Goal: Transaction & Acquisition: Purchase product/service

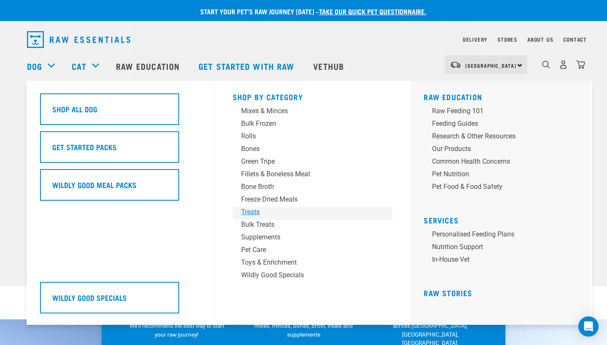
click at [254, 211] on div "Treats" at bounding box center [306, 212] width 131 height 10
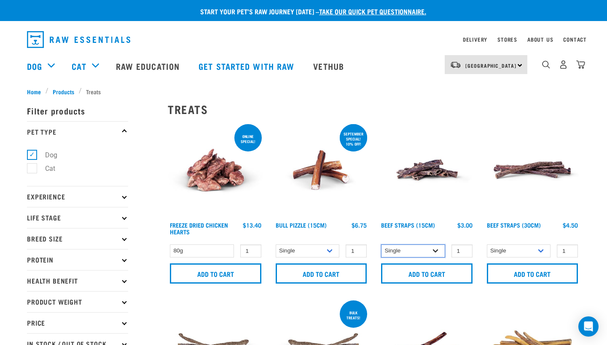
select select "15447"
select select "251920"
drag, startPoint x: 410, startPoint y: 249, endPoint x: 447, endPoint y: 243, distance: 37.1
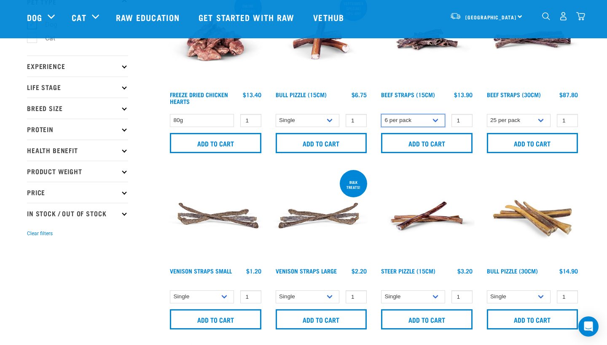
scroll to position [66, 0]
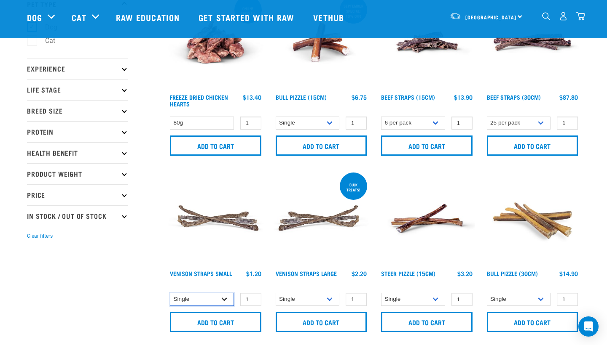
select select "337205"
select select "251922"
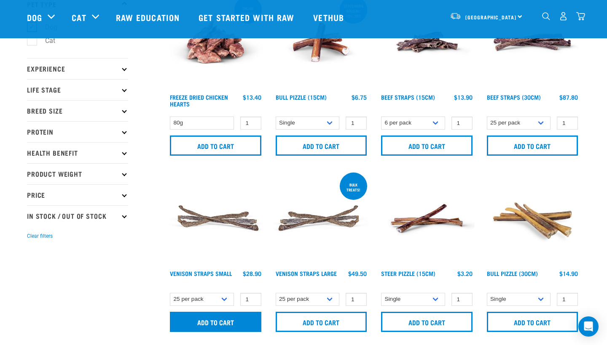
click at [232, 319] on input "Add to cart" at bounding box center [215, 322] width 91 height 20
click at [37, 172] on button "delete" at bounding box center [33, 173] width 8 height 8
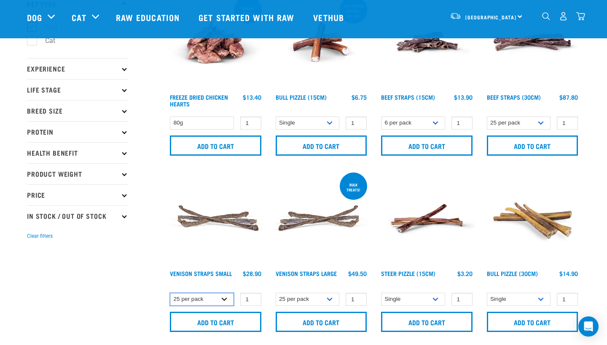
select select "699401"
type input "2"
click at [254, 298] on input "2" at bounding box center [250, 299] width 21 height 13
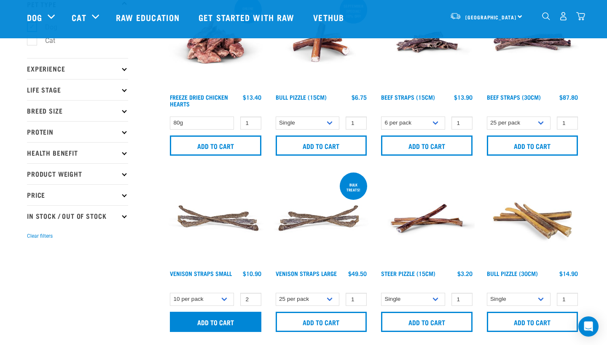
click at [215, 325] on input "Add to cart" at bounding box center [215, 322] width 91 height 20
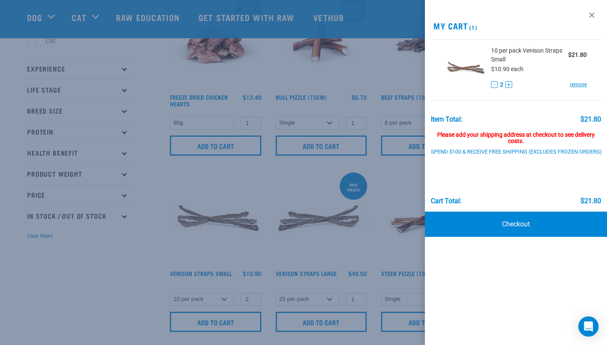
click at [491, 85] on button "-" at bounding box center [494, 84] width 7 height 7
click at [306, 182] on div at bounding box center [303, 172] width 607 height 345
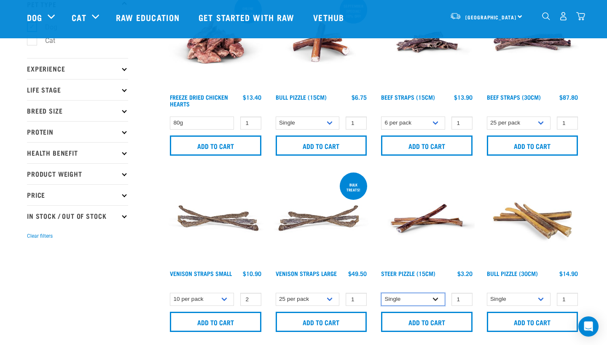
select select "682006"
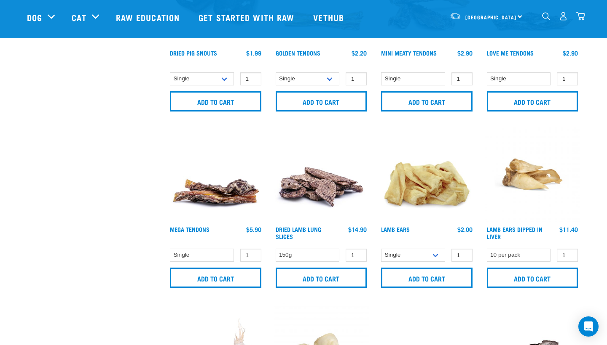
scroll to position [464, 0]
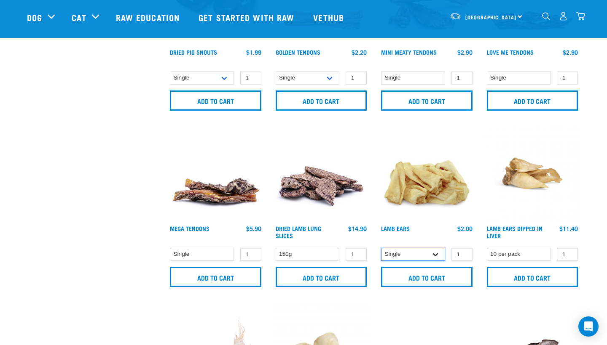
select select "800"
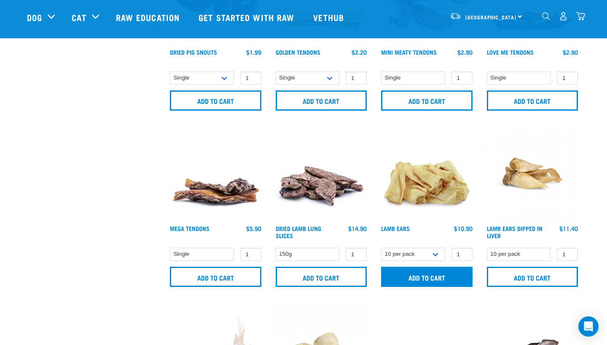
click at [401, 275] on input "Add to cart" at bounding box center [426, 277] width 91 height 20
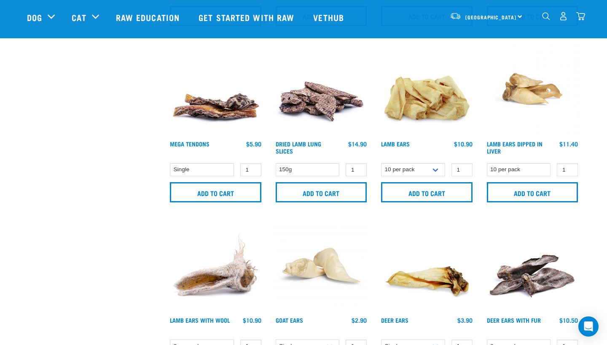
scroll to position [603, 0]
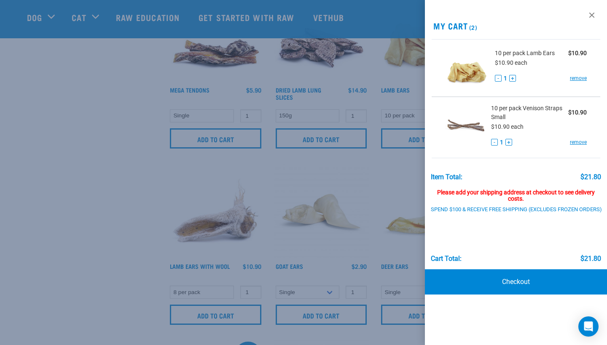
click at [128, 268] on div at bounding box center [303, 172] width 607 height 345
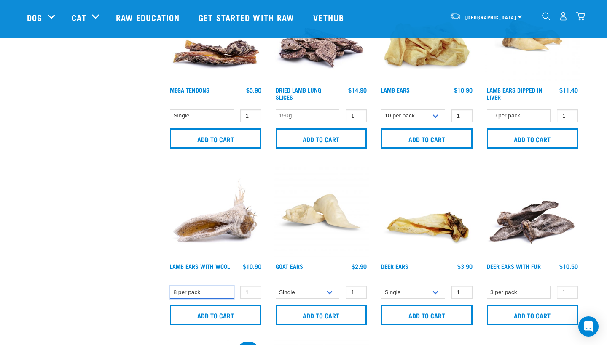
drag, startPoint x: 191, startPoint y: 289, endPoint x: 95, endPoint y: 265, distance: 99.0
click at [95, 265] on div "× Filter products Pet Type Dog Cat Experience New Raw Feeder Experienced Raw Fe…" at bounding box center [303, 278] width 563 height 1704
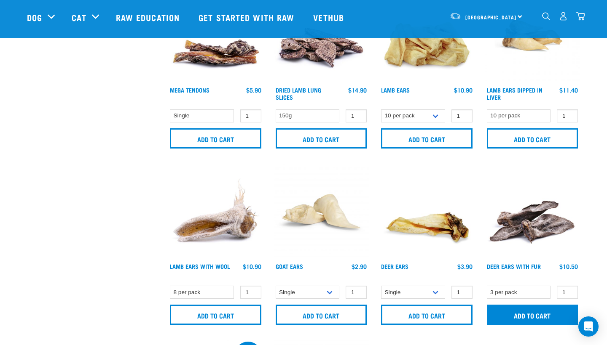
click at [539, 312] on input "Add to cart" at bounding box center [532, 315] width 91 height 20
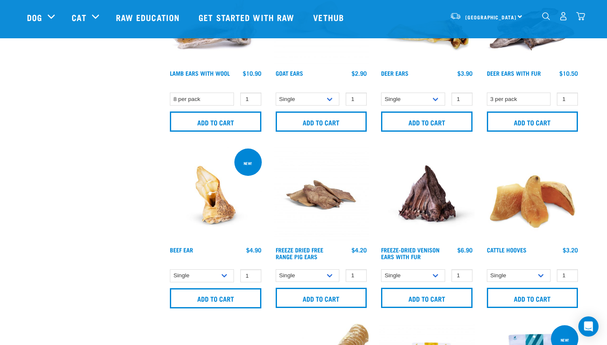
scroll to position [797, 0]
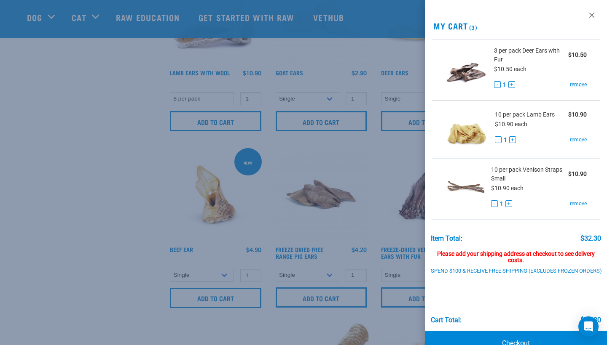
click at [139, 232] on div at bounding box center [303, 172] width 607 height 345
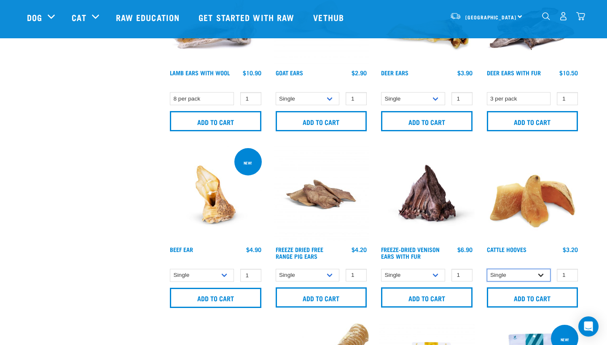
select select "724"
click at [96, 236] on div "× Filter products Pet Type Dog Cat Experience New Raw Feeder Experienced Raw Fe…" at bounding box center [92, 84] width 141 height 1704
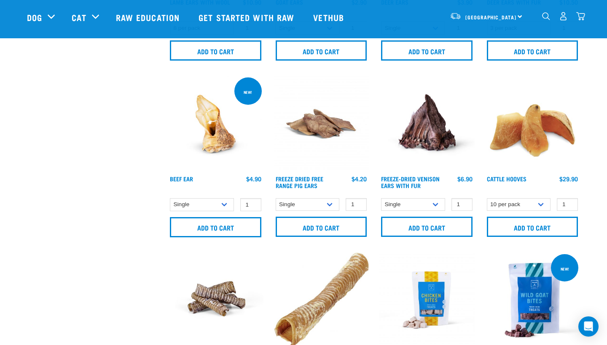
scroll to position [864, 0]
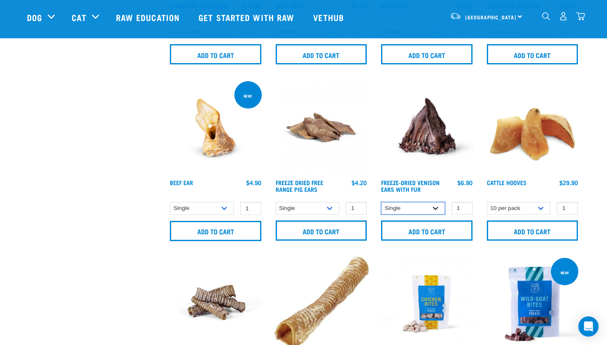
select select "695499"
click at [135, 210] on div "× Filter products Pet Type Dog Cat Experience New Raw Feeder Experienced Raw Fe…" at bounding box center [92, 17] width 141 height 1704
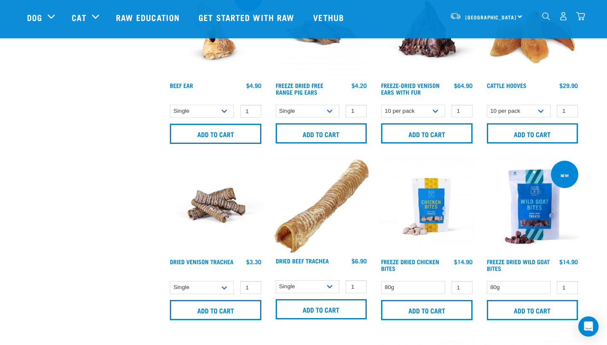
scroll to position [1042, 0]
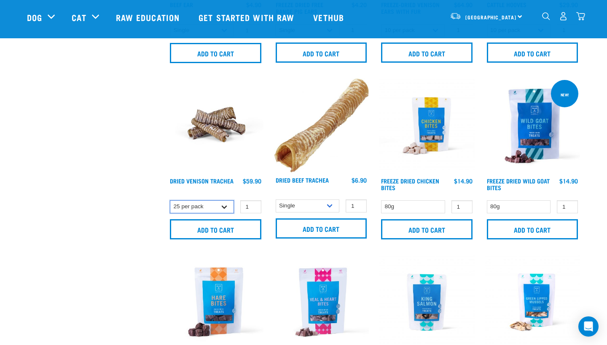
select select "443103"
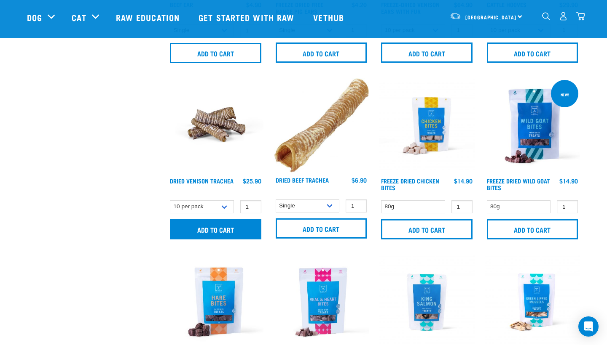
click at [236, 228] on input "Add to cart" at bounding box center [215, 229] width 91 height 20
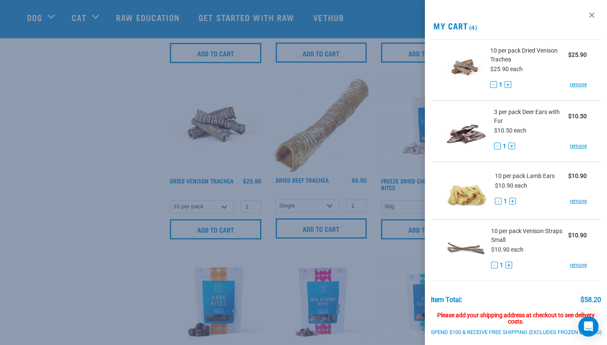
click at [151, 229] on div at bounding box center [303, 172] width 607 height 345
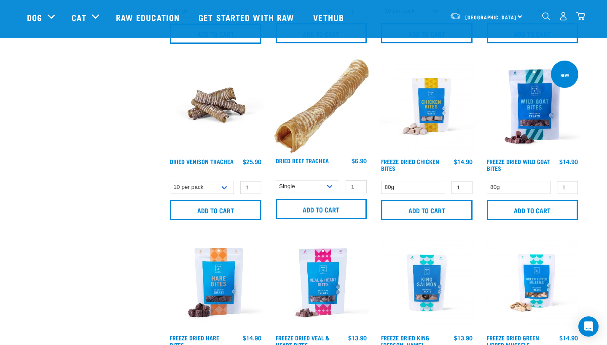
scroll to position [1142, 0]
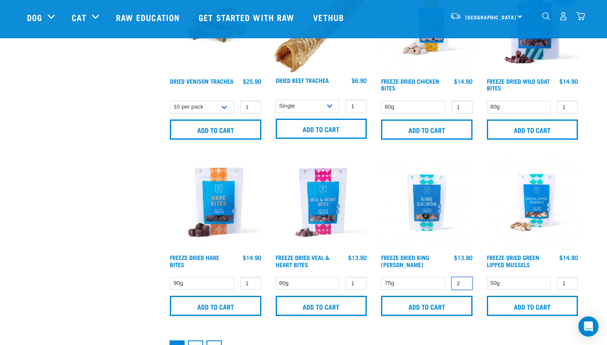
click at [463, 282] on input "2" at bounding box center [461, 283] width 21 height 13
click at [463, 282] on input "3" at bounding box center [461, 283] width 21 height 13
type input "4"
click at [463, 282] on input "4" at bounding box center [461, 283] width 21 height 13
click at [450, 302] on input "Add to cart" at bounding box center [426, 306] width 91 height 20
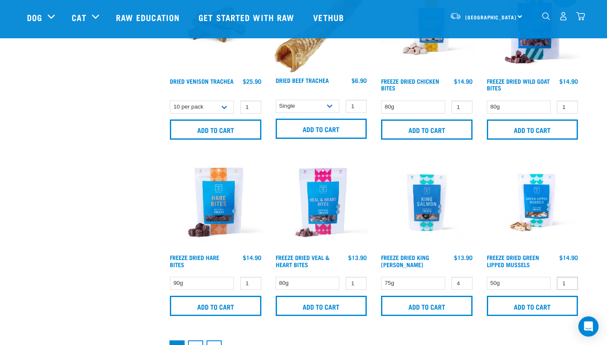
type input "2"
click at [570, 282] on input "2" at bounding box center [567, 283] width 21 height 13
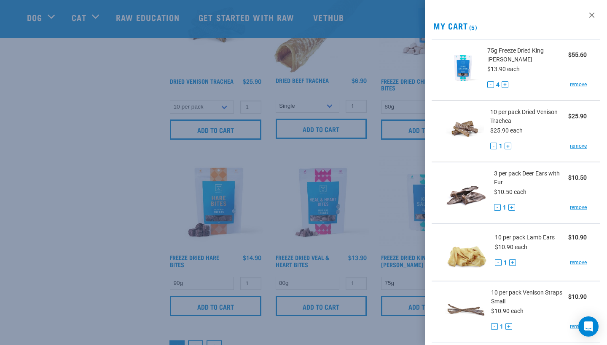
click at [337, 291] on div at bounding box center [303, 172] width 607 height 345
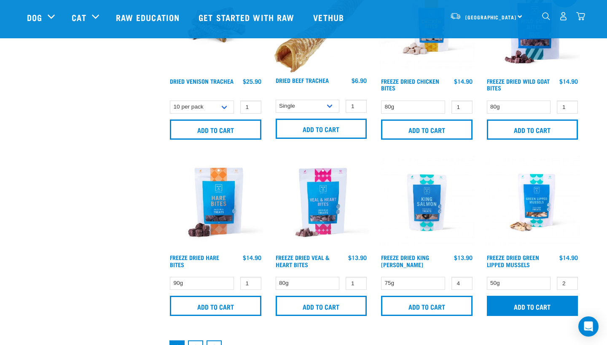
click at [544, 309] on input "Add to cart" at bounding box center [532, 306] width 91 height 20
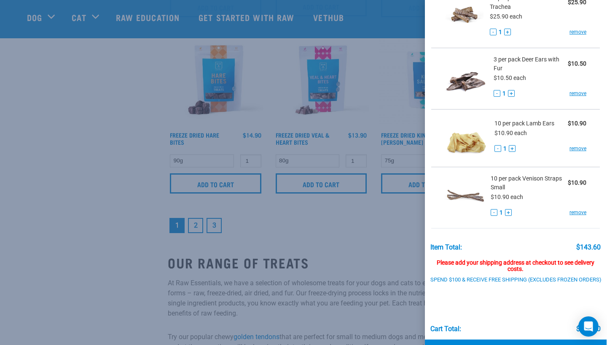
scroll to position [181, 0]
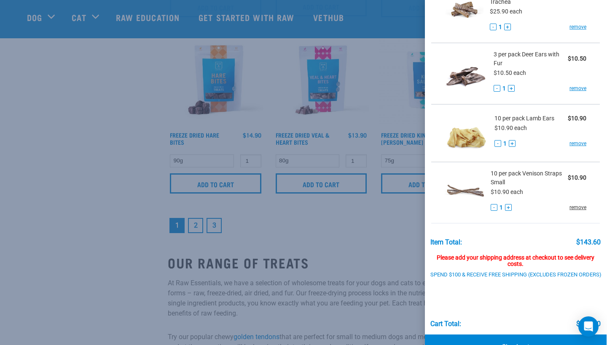
click at [583, 208] on link "remove" at bounding box center [577, 208] width 17 height 8
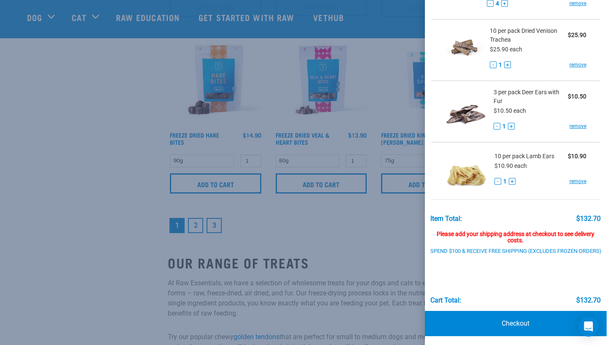
scroll to position [143, 0]
click at [0, 186] on div at bounding box center [303, 172] width 607 height 345
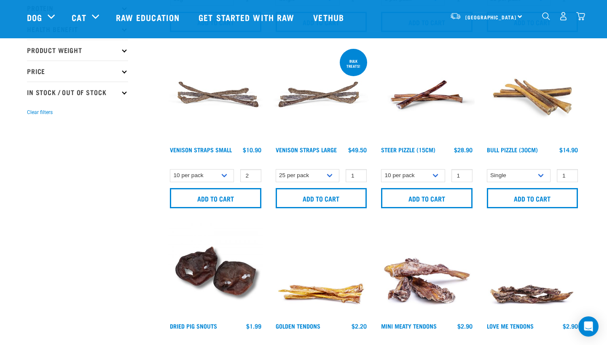
scroll to position [185, 0]
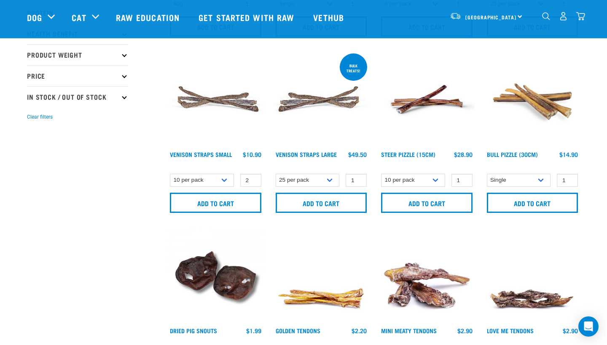
click at [200, 173] on div "Single 10 per pack 25 per pack 2" at bounding box center [216, 180] width 96 height 15
select select "337205"
click at [193, 201] on input "Add to cart" at bounding box center [215, 203] width 91 height 20
type input "1"
click at [253, 183] on input "1" at bounding box center [250, 180] width 21 height 13
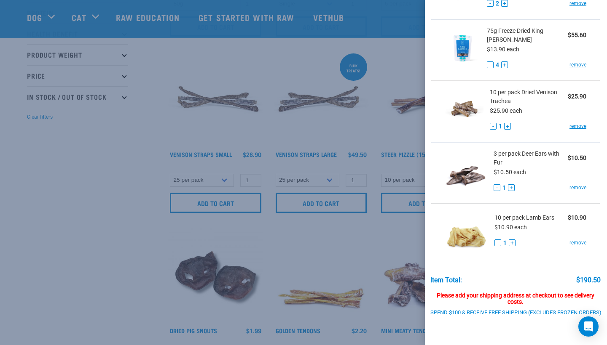
click at [95, 212] on div at bounding box center [303, 172] width 607 height 345
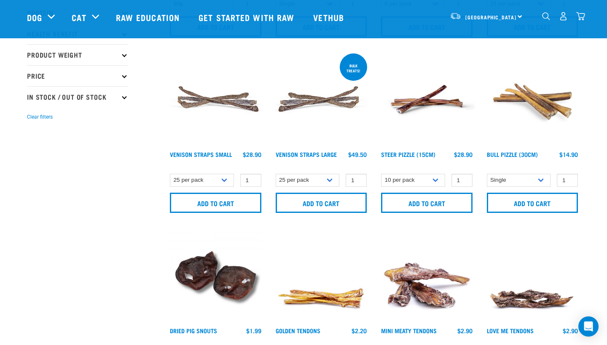
click at [583, 19] on img "dropdown navigation" at bounding box center [580, 16] width 9 height 9
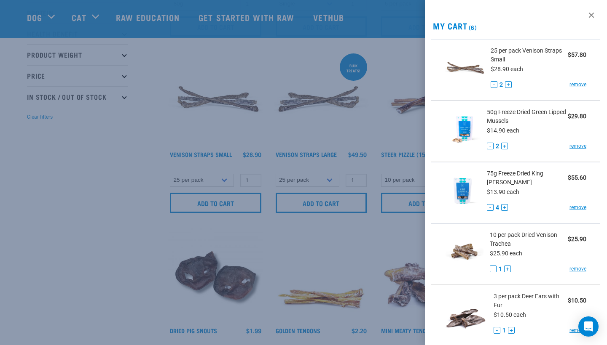
scroll to position [0, 0]
click at [493, 86] on button "-" at bounding box center [493, 84] width 7 height 7
click at [120, 166] on div at bounding box center [303, 172] width 607 height 345
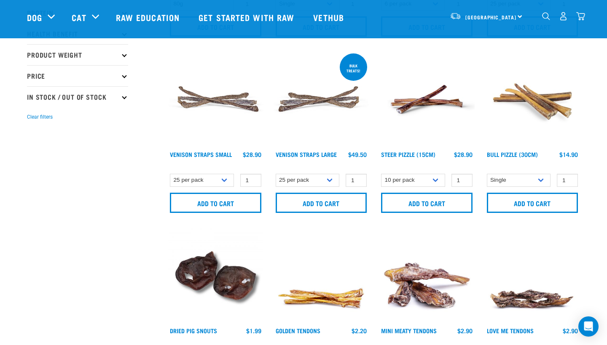
click at [576, 16] on img "dropdown navigation" at bounding box center [580, 16] width 9 height 9
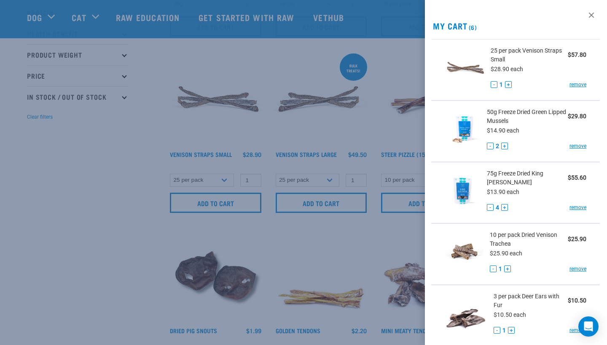
click at [506, 147] on button "+" at bounding box center [504, 146] width 7 height 7
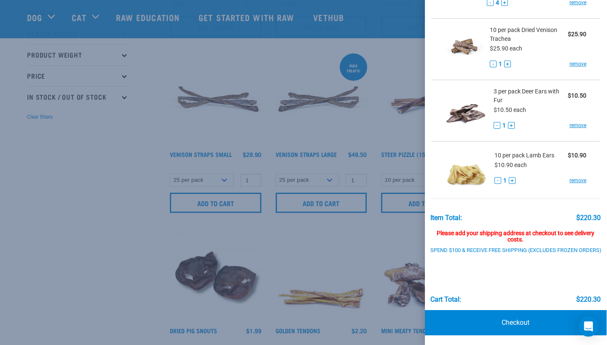
scroll to position [204, 0]
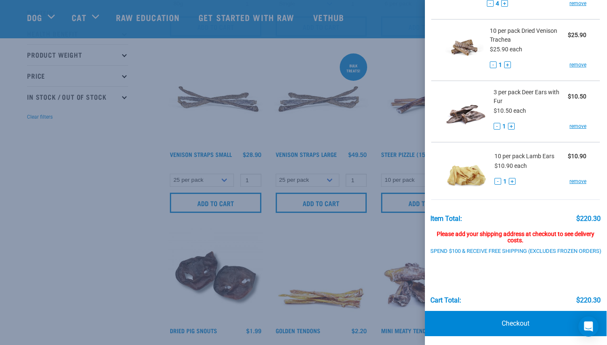
click at [376, 262] on div at bounding box center [303, 172] width 607 height 345
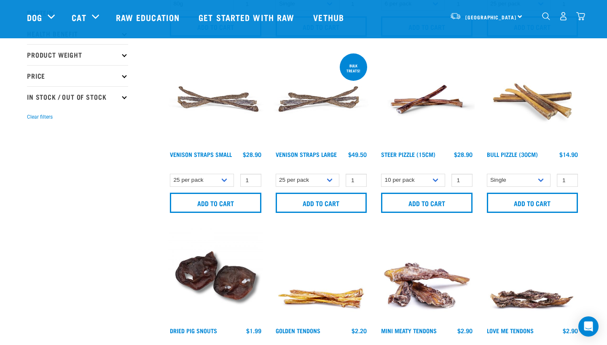
click at [581, 15] on img "dropdown navigation" at bounding box center [580, 16] width 9 height 9
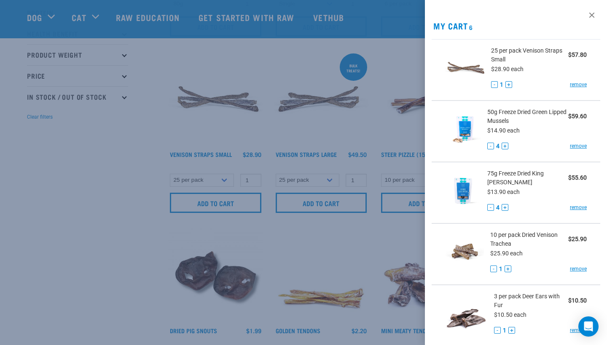
scroll to position [0, 0]
click at [490, 148] on button "-" at bounding box center [490, 146] width 7 height 7
click at [511, 85] on button "+" at bounding box center [508, 84] width 7 height 7
click at [492, 86] on button "-" at bounding box center [494, 84] width 7 height 7
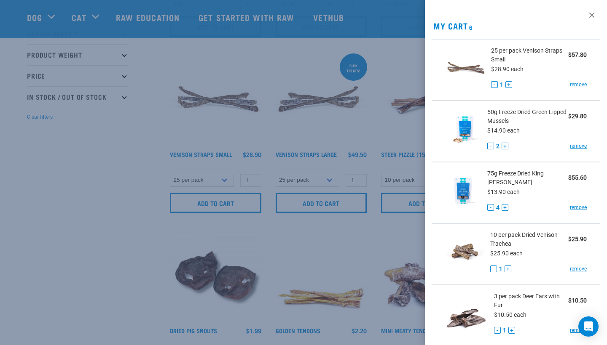
click at [444, 24] on h2 "My Cart 6" at bounding box center [516, 26] width 182 height 10
click at [382, 69] on div at bounding box center [303, 172] width 607 height 345
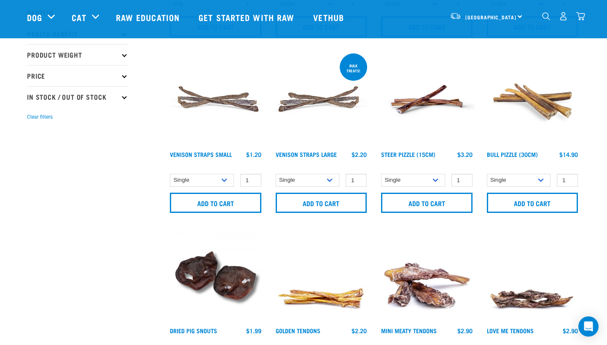
click at [582, 21] on img "dropdown navigation" at bounding box center [580, 16] width 9 height 9
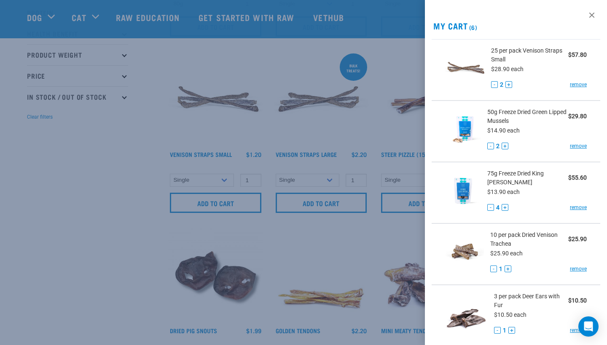
click at [494, 83] on button "-" at bounding box center [494, 84] width 7 height 7
click at [384, 85] on div at bounding box center [303, 172] width 607 height 345
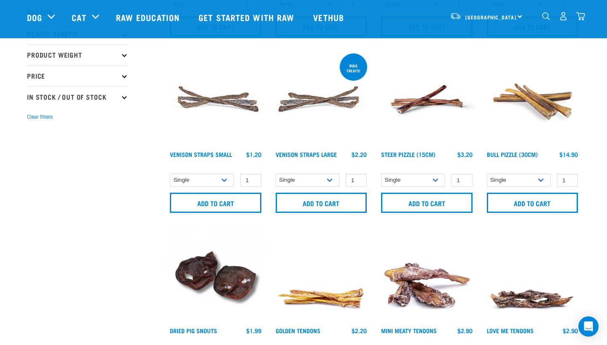
click at [586, 18] on div "North Island North Island South Island Dog Shop All Dog Get Started Packs" at bounding box center [303, 17] width 566 height 34
click at [581, 18] on img "dropdown navigation" at bounding box center [580, 16] width 9 height 9
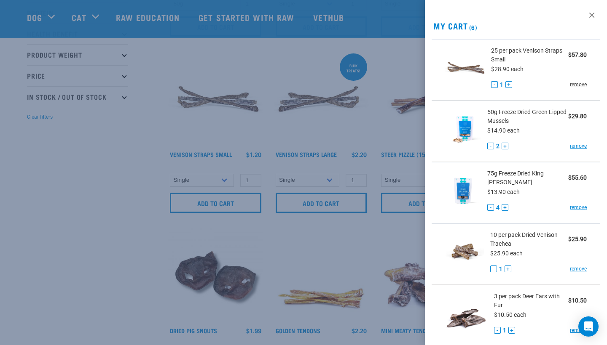
click at [581, 85] on link "remove" at bounding box center [578, 85] width 17 height 8
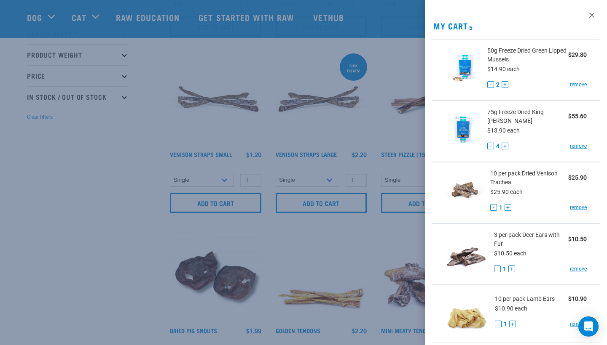
click at [3, 238] on div at bounding box center [303, 172] width 607 height 345
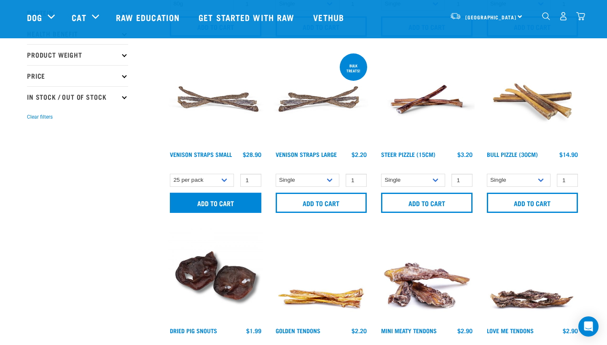
click at [200, 205] on input "Add to cart" at bounding box center [215, 203] width 91 height 20
click at [37, 175] on button "delete" at bounding box center [33, 173] width 8 height 8
click at [199, 172] on div "Venison Straps Small" at bounding box center [216, 135] width 106 height 177
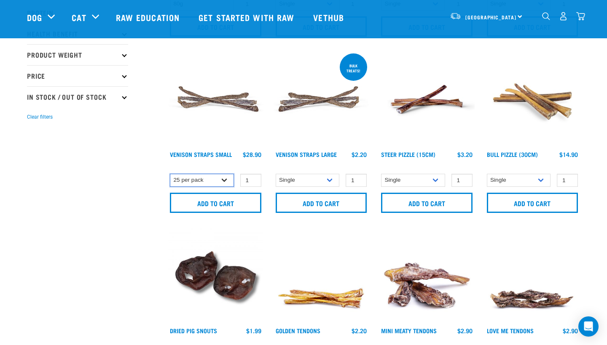
select select "699401"
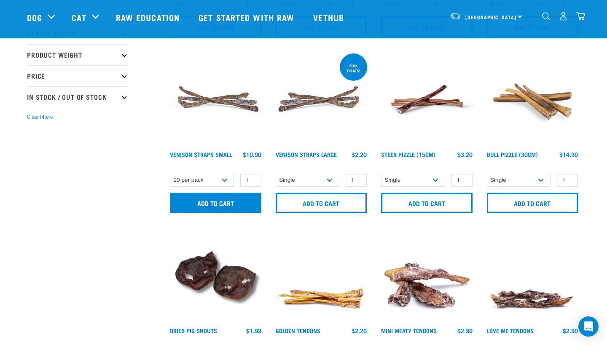
click at [198, 199] on input "Add to cart" at bounding box center [215, 203] width 91 height 20
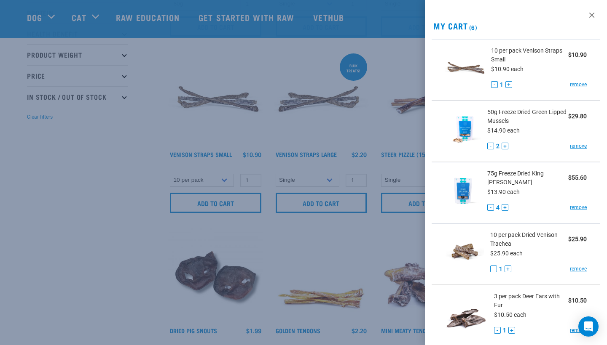
click at [122, 222] on div at bounding box center [303, 172] width 607 height 345
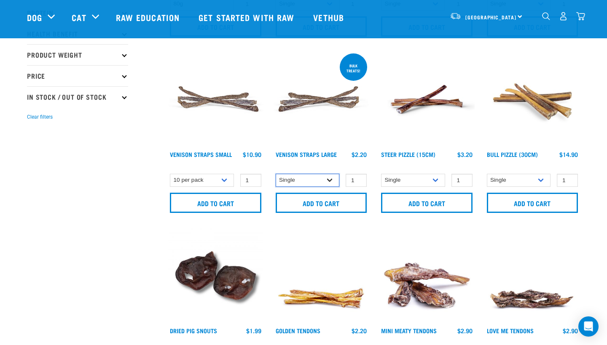
select select "699403"
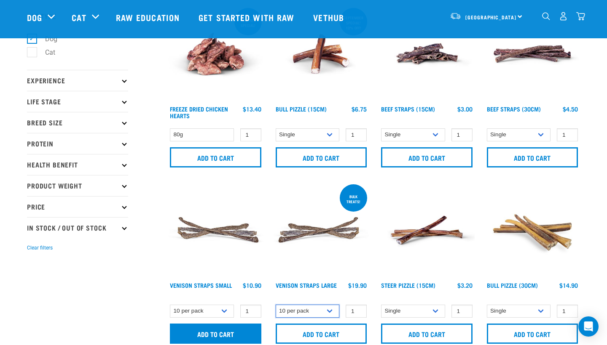
scroll to position [42, 0]
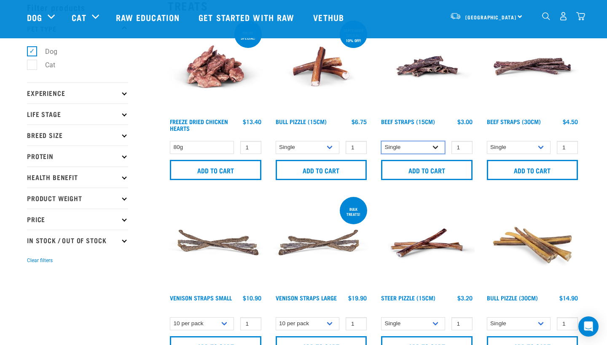
select select "15447"
select select "15446"
click at [582, 211] on div "Bull Pizzle (30cm) 1" at bounding box center [532, 278] width 106 height 177
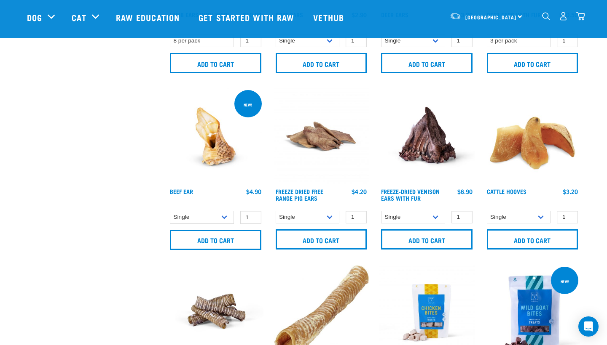
scroll to position [872, 0]
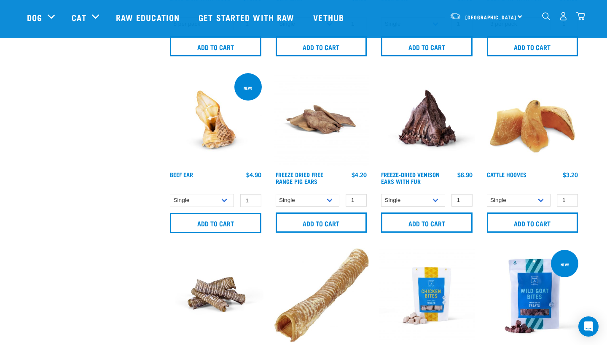
click at [578, 21] on img "dropdown navigation" at bounding box center [580, 16] width 9 height 9
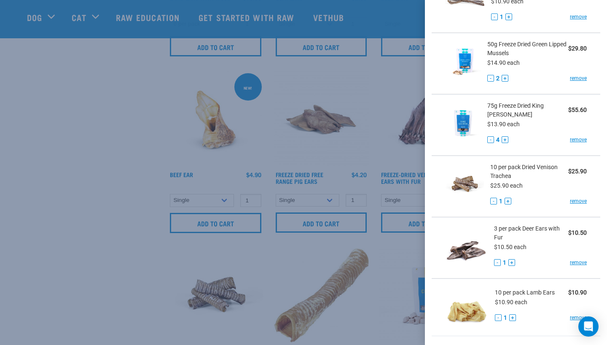
scroll to position [107, 0]
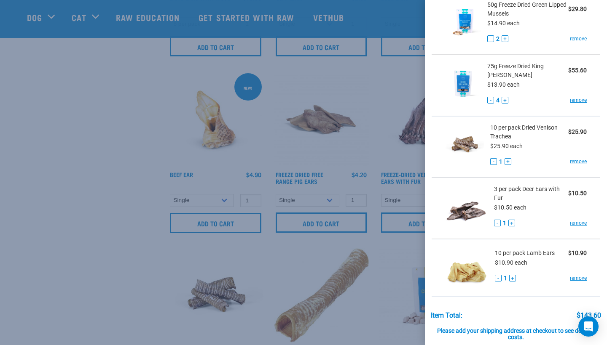
click at [89, 243] on div at bounding box center [303, 172] width 607 height 345
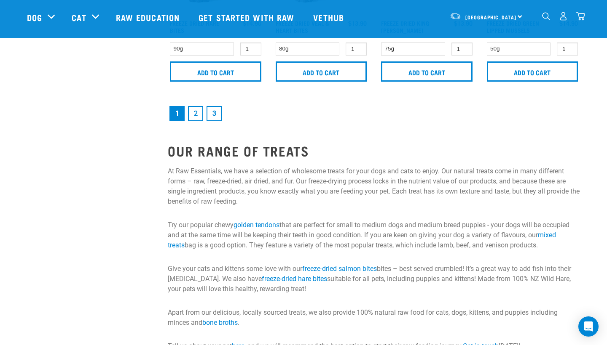
scroll to position [1381, 0]
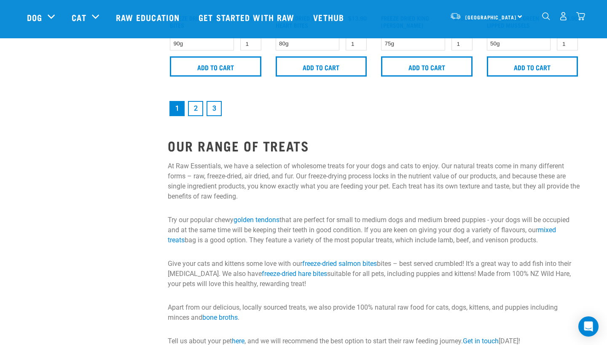
click at [200, 113] on link "2" at bounding box center [195, 108] width 15 height 15
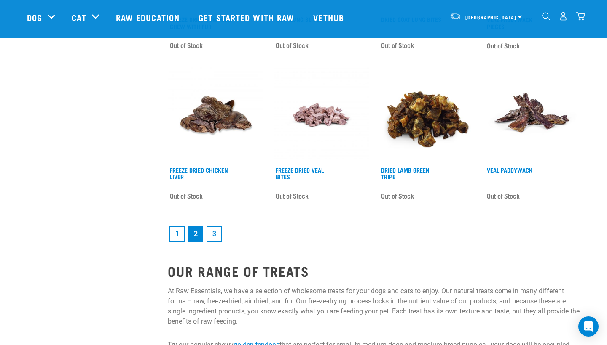
scroll to position [1211, 0]
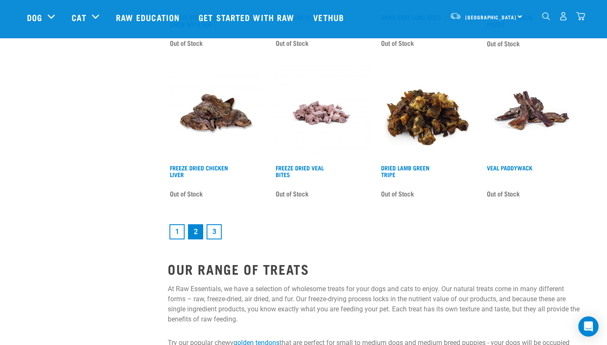
click at [178, 232] on link "1" at bounding box center [176, 232] width 15 height 15
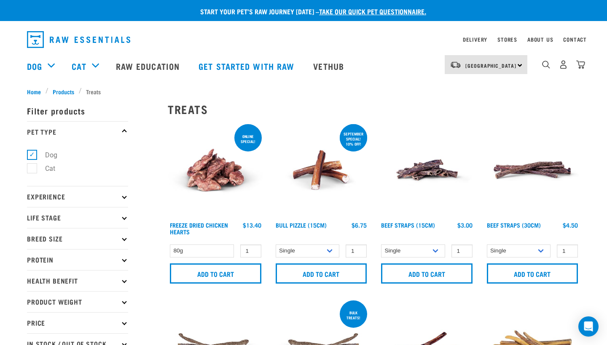
click at [583, 73] on div "10" at bounding box center [562, 64] width 43 height 19
click at [581, 62] on img "dropdown navigation" at bounding box center [580, 64] width 9 height 9
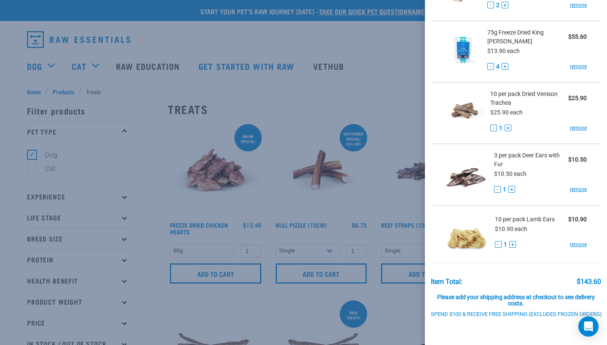
scroll to position [138, 0]
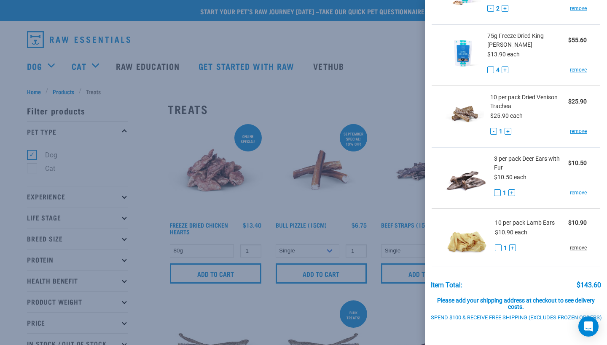
click at [578, 249] on link "remove" at bounding box center [578, 248] width 17 height 8
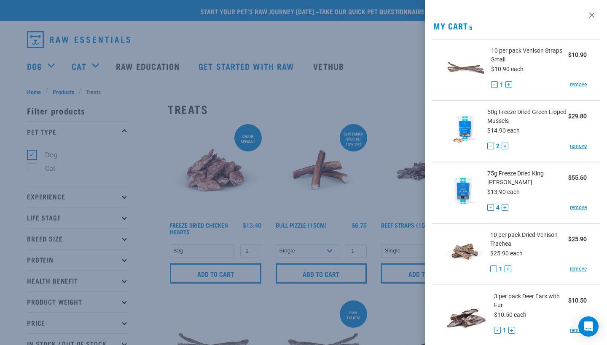
scroll to position [0, 0]
click at [335, 74] on div at bounding box center [303, 172] width 607 height 345
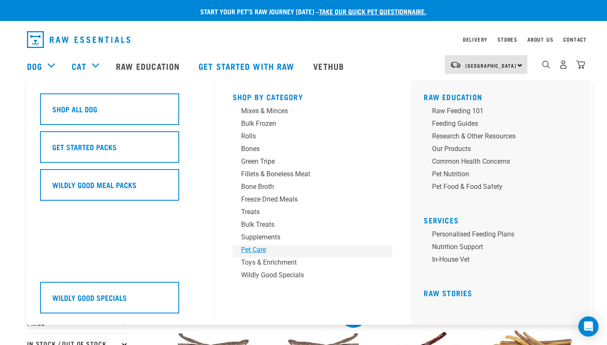
click at [250, 249] on div "Pet Care" at bounding box center [306, 250] width 131 height 10
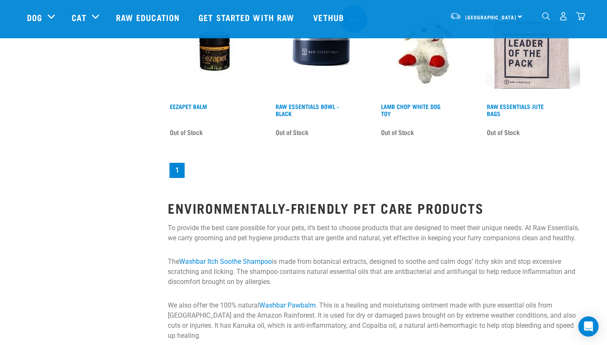
scroll to position [1272, 0]
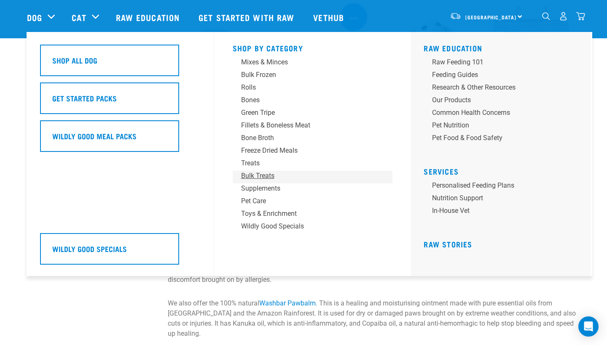
click at [259, 183] on link "Bulk Treats" at bounding box center [313, 177] width 160 height 13
click at [259, 192] on div "Supplements" at bounding box center [306, 189] width 131 height 10
click at [267, 190] on div "Supplements" at bounding box center [306, 189] width 131 height 10
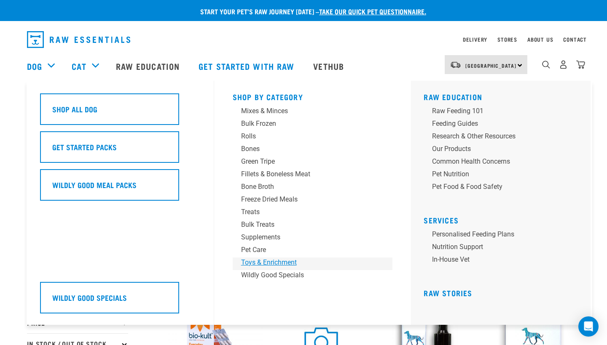
click at [264, 262] on div "Toys & Enrichment" at bounding box center [306, 263] width 131 height 10
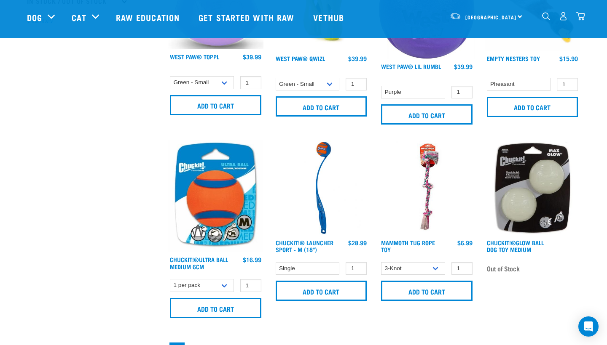
scroll to position [285, 0]
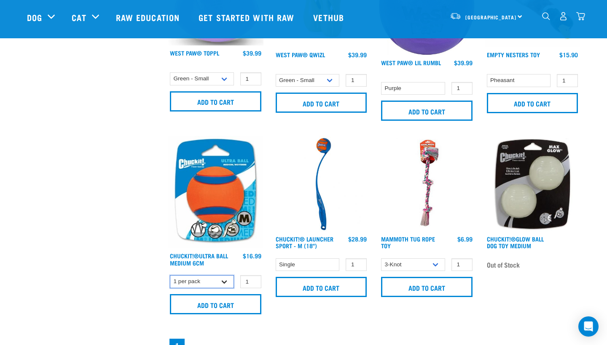
select select "662299"
click at [125, 245] on div "× Filter products Pet Type Dog Cat Experience New Raw Feeder Experienced Raw Fe…" at bounding box center [92, 52] width 141 height 617
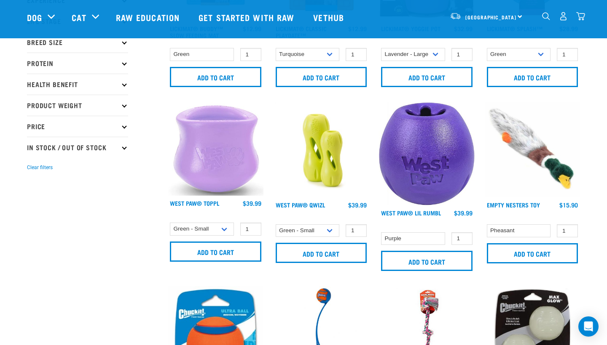
scroll to position [125, 0]
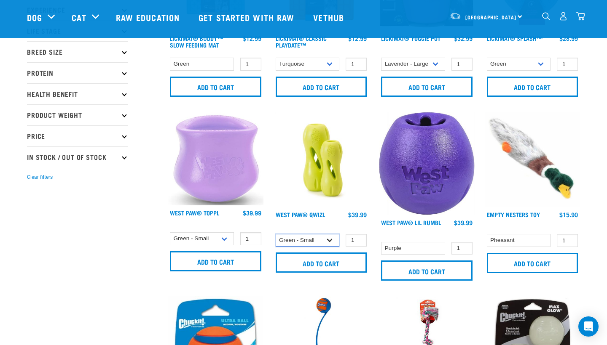
select select "626155"
click at [132, 237] on div "× Filter products Pet Type Dog Cat Experience New Raw Feeder Experienced Raw Fe…" at bounding box center [92, 212] width 141 height 617
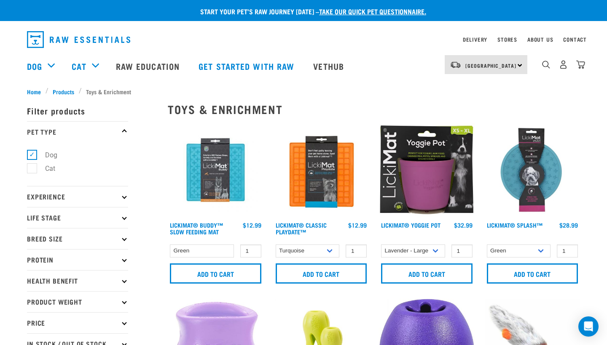
scroll to position [0, 0]
select select "626148"
select select "662283"
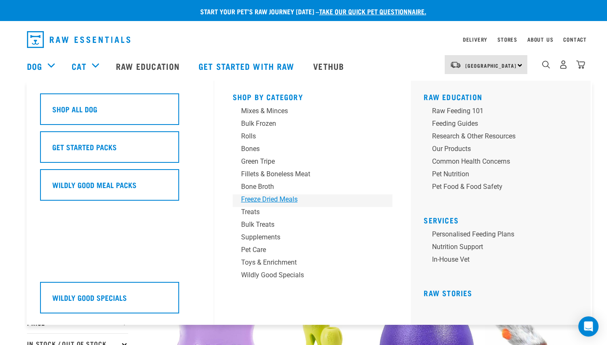
click at [302, 200] on div "Freeze Dried Meals" at bounding box center [306, 200] width 131 height 10
